Goal: Transaction & Acquisition: Obtain resource

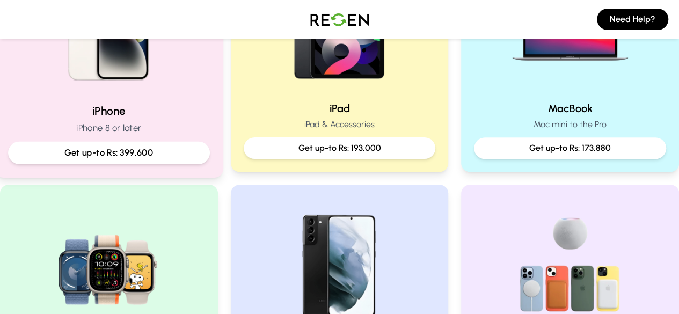
scroll to position [322, 0]
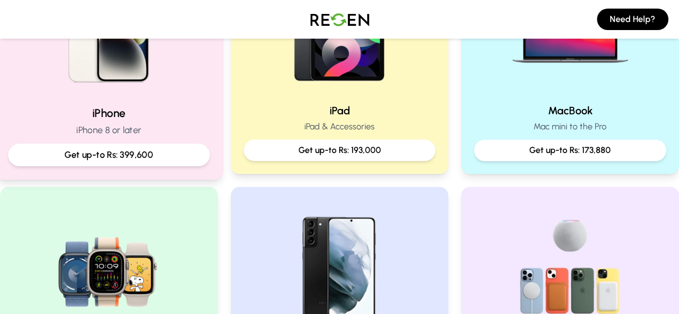
click at [100, 103] on div "iPhone iPhone 8 or later Get up-to Rs: 399,600" at bounding box center [109, 58] width 229 height 241
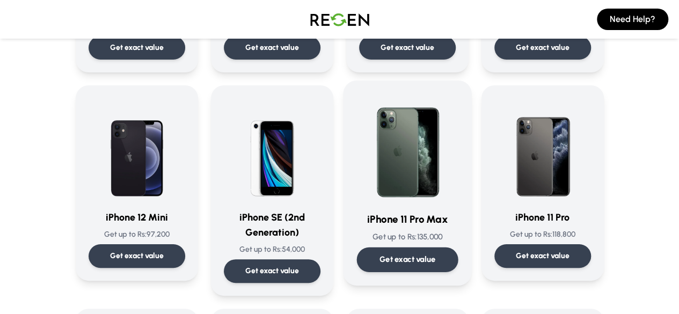
scroll to position [752, 0]
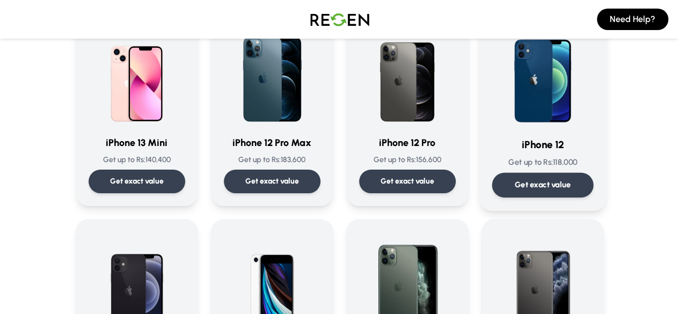
click at [591, 99] on img at bounding box center [542, 73] width 101 height 108
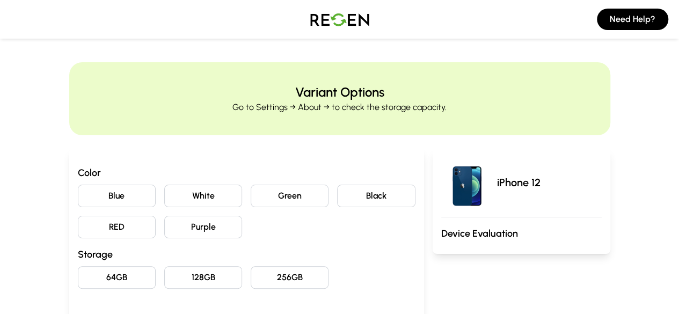
click at [78, 281] on button "64GB" at bounding box center [117, 277] width 78 height 23
click at [198, 226] on button "Purple" at bounding box center [203, 227] width 78 height 23
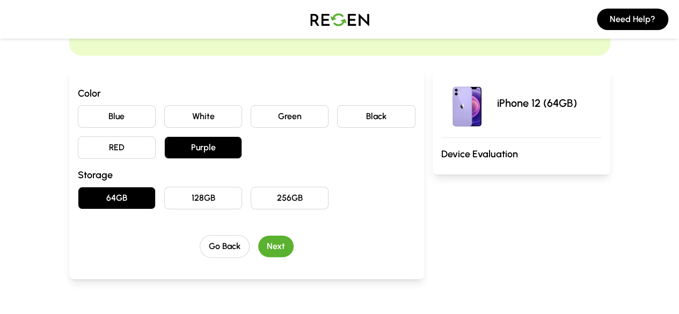
scroll to position [215, 0]
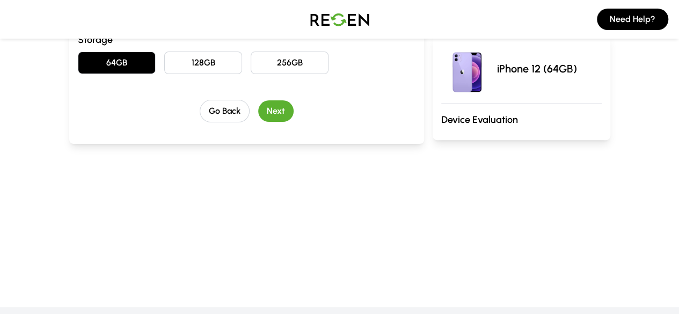
click at [260, 113] on button "Next" at bounding box center [275, 110] width 35 height 21
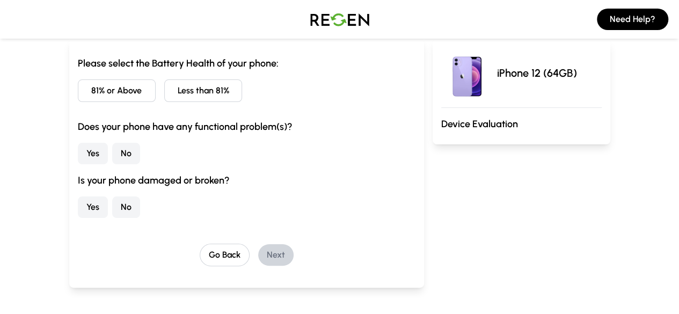
scroll to position [93, 0]
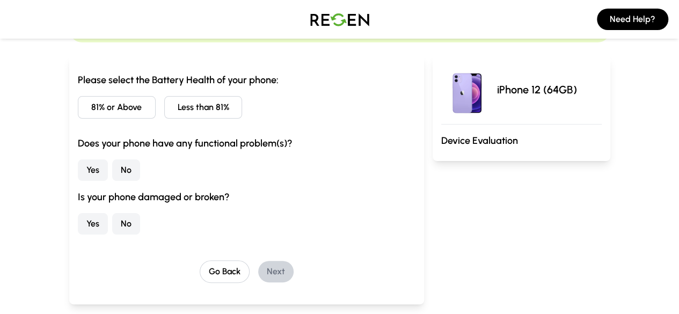
click at [78, 105] on button "81% or Above" at bounding box center [117, 107] width 78 height 23
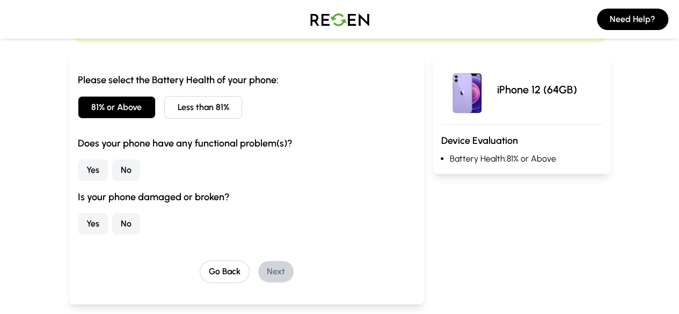
click at [112, 173] on button "No" at bounding box center [126, 169] width 28 height 21
click at [112, 227] on button "No" at bounding box center [126, 223] width 28 height 21
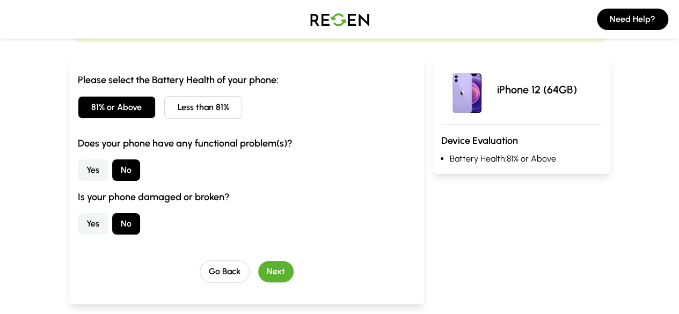
click at [258, 277] on button "Next" at bounding box center [275, 271] width 35 height 21
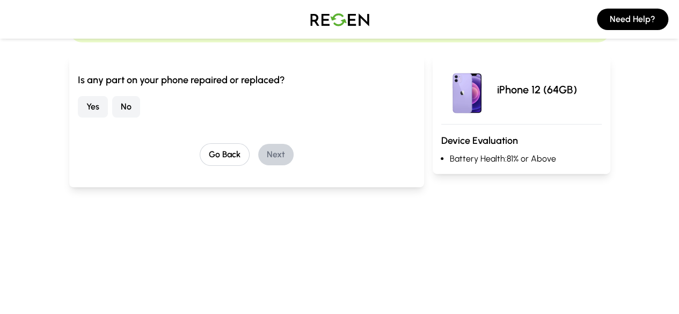
click at [112, 111] on button "No" at bounding box center [126, 106] width 28 height 21
click at [258, 154] on button "Next" at bounding box center [275, 154] width 35 height 21
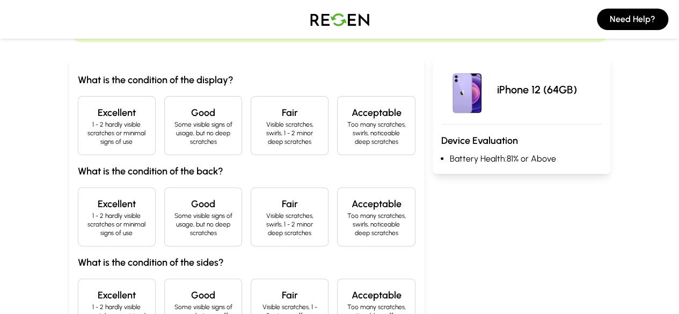
click at [87, 105] on h4 "Excellent" at bounding box center [117, 112] width 60 height 15
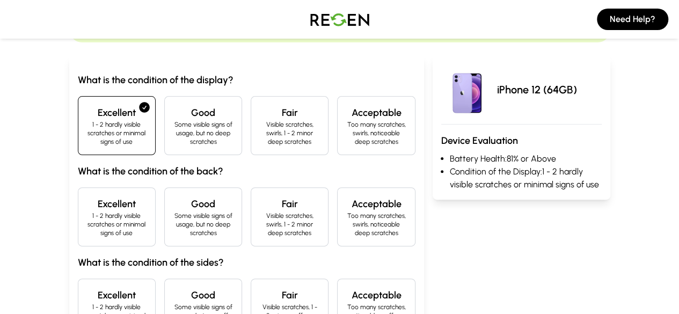
click at [87, 200] on h4 "Excellent" at bounding box center [117, 204] width 60 height 15
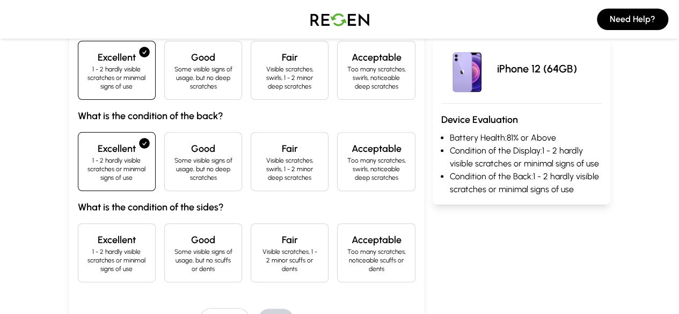
scroll to position [200, 0]
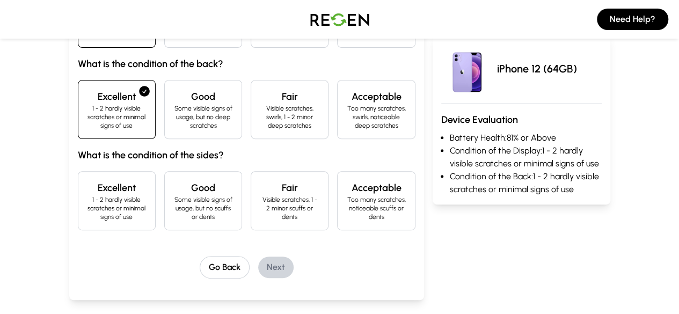
click at [177, 195] on p "Some visible signs of usage, but no scuffs or dents" at bounding box center [203, 208] width 60 height 26
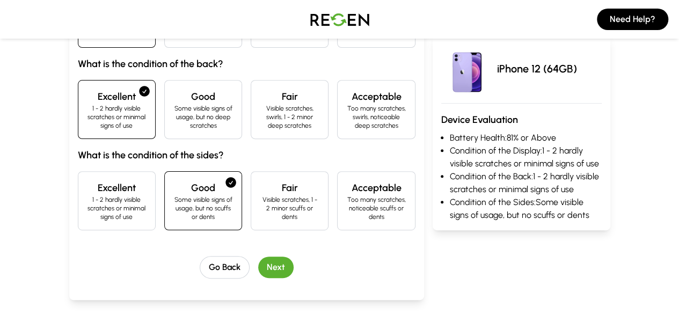
click at [258, 257] on button "Next" at bounding box center [275, 267] width 35 height 21
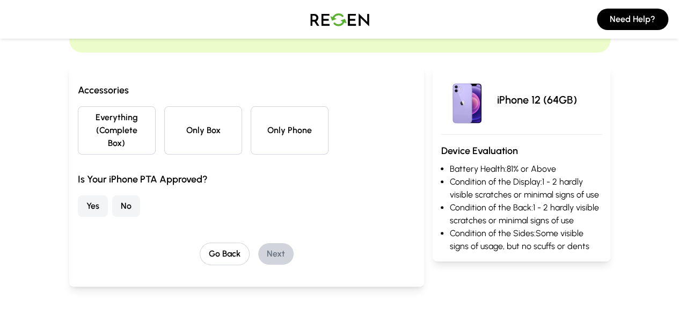
click at [272, 118] on button "Only Phone" at bounding box center [290, 130] width 78 height 48
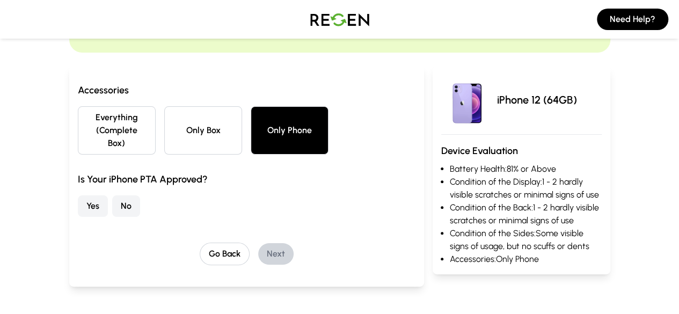
click at [112, 195] on button "No" at bounding box center [126, 205] width 28 height 21
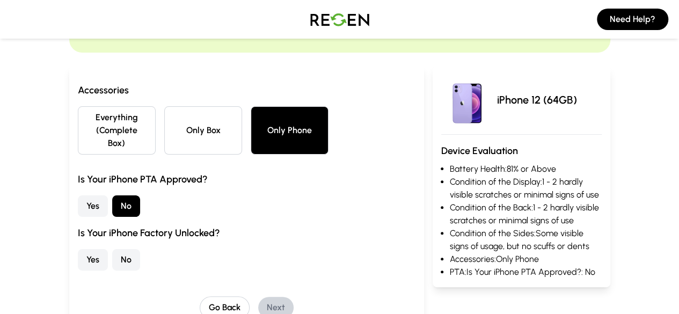
click at [78, 249] on button "Yes" at bounding box center [93, 259] width 30 height 21
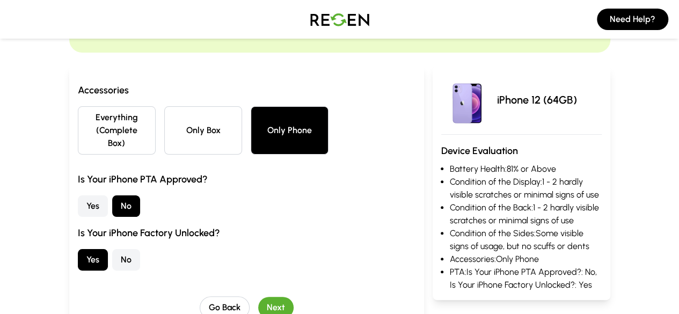
click at [112, 249] on button "No" at bounding box center [126, 259] width 28 height 21
click at [78, 249] on button "Yes" at bounding box center [93, 259] width 30 height 21
click at [264, 297] on button "Next" at bounding box center [275, 307] width 35 height 21
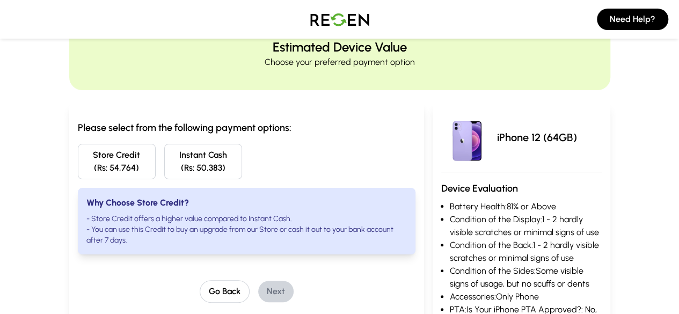
scroll to position [29, 0]
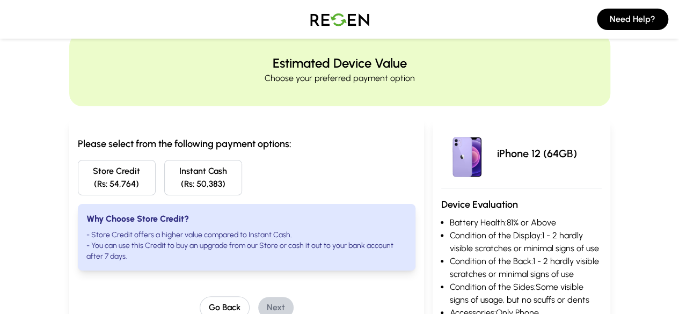
click at [197, 186] on button "Instant Cash (Rs: 50,383)" at bounding box center [203, 177] width 78 height 35
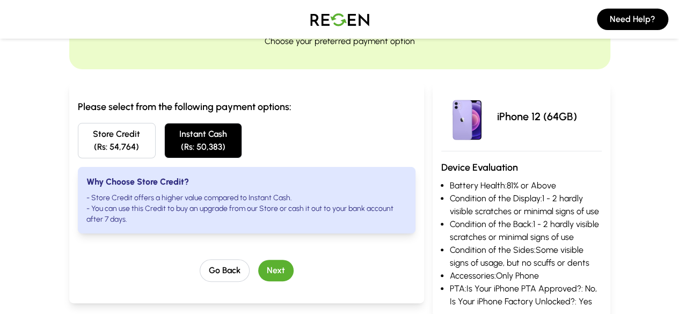
scroll to position [83, 0]
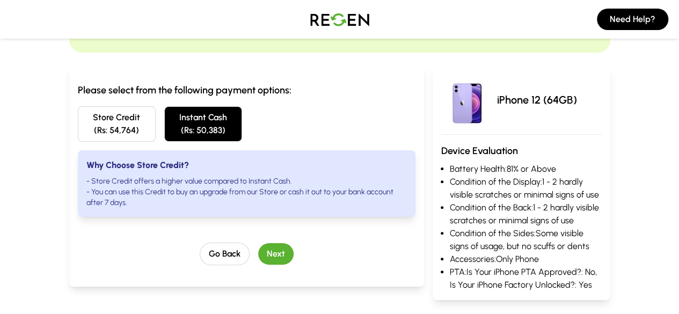
click at [261, 243] on button "Next" at bounding box center [275, 253] width 35 height 21
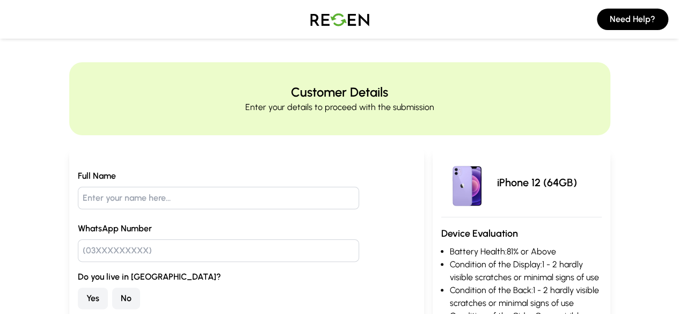
scroll to position [107, 0]
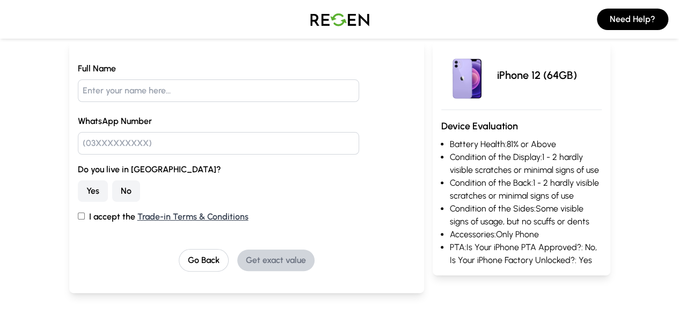
click at [112, 193] on button "No" at bounding box center [126, 190] width 28 height 21
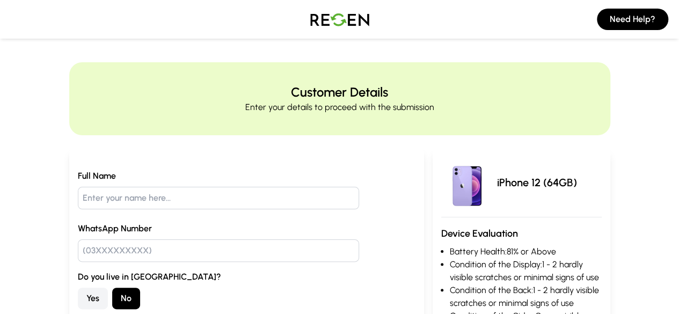
scroll to position [0, 0]
click at [652, 9] on button "Need Help?" at bounding box center [632, 19] width 71 height 21
